Goal: Task Accomplishment & Management: Manage account settings

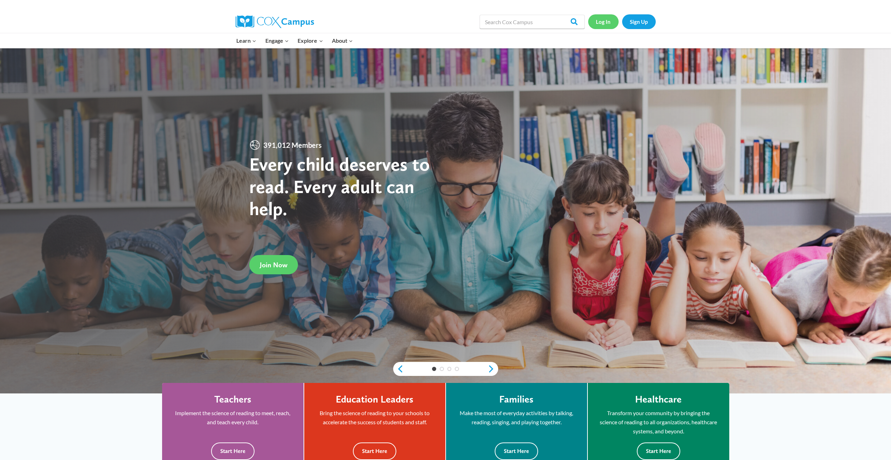
click at [606, 22] on link "Log In" at bounding box center [603, 21] width 30 height 14
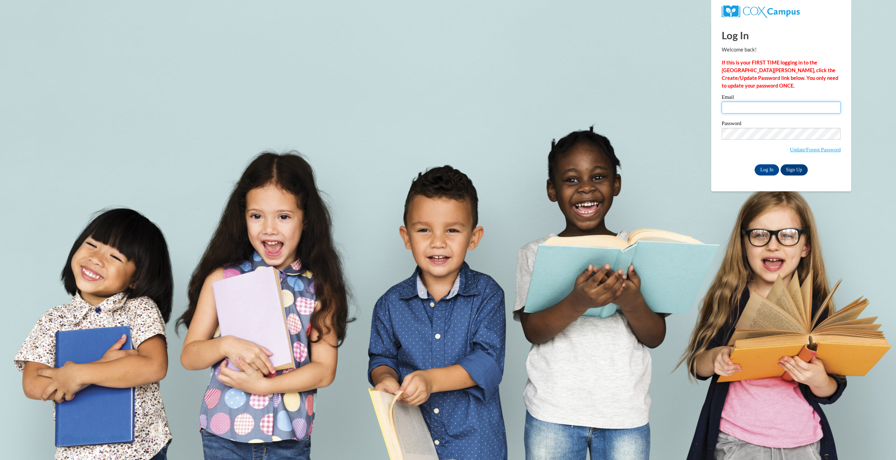
click at [760, 110] on input "Email" at bounding box center [781, 108] width 119 height 12
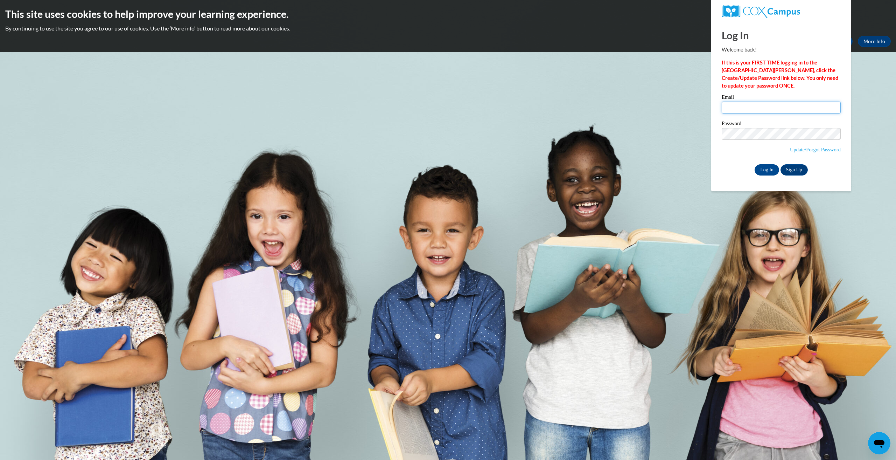
type input "karisma@o2bkids.com"
click at [755, 164] on input "Log In" at bounding box center [767, 169] width 25 height 11
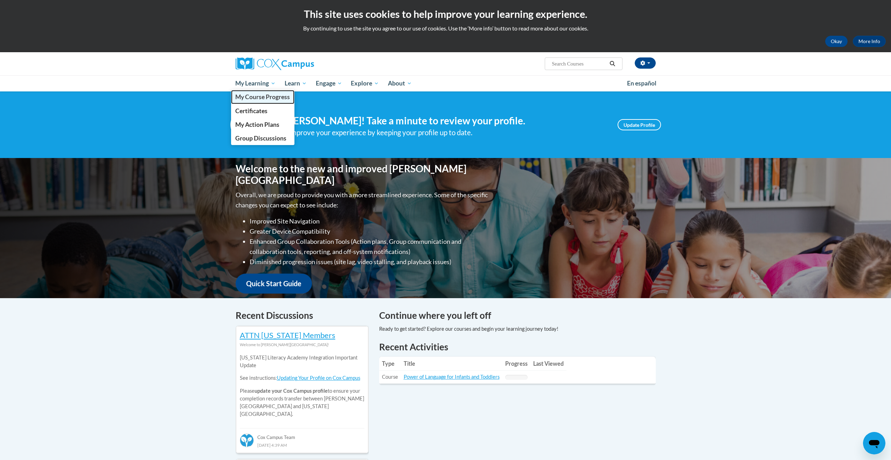
click at [262, 96] on span "My Course Progress" at bounding box center [262, 96] width 55 height 7
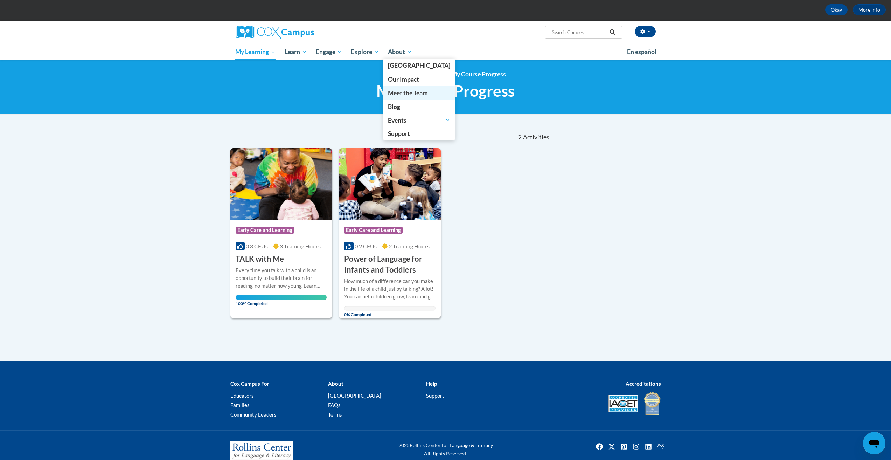
scroll to position [47, 0]
